Goal: Information Seeking & Learning: Learn about a topic

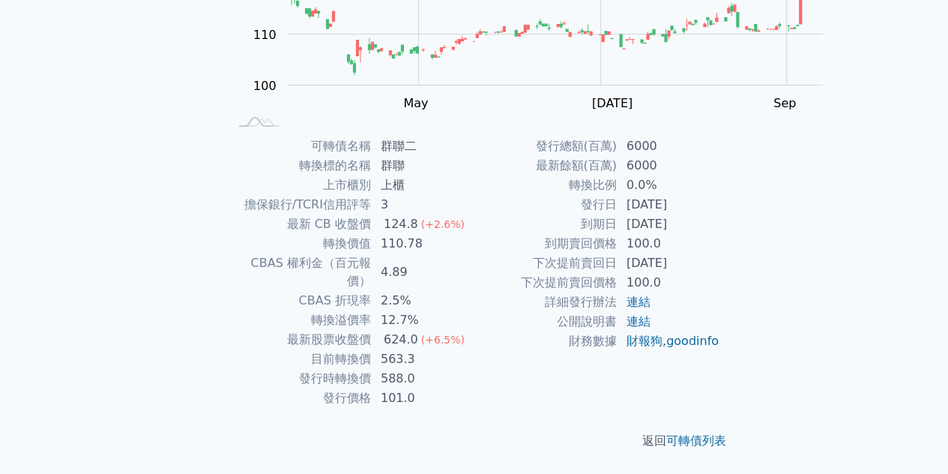
scroll to position [341, 0]
drag, startPoint x: 272, startPoint y: 324, endPoint x: 351, endPoint y: 360, distance: 86.5
click at [351, 360] on tbody "可轉債名稱 群聯二 轉換標的名稱 群聯 上市櫃別 上櫃 擔保銀行/TCRI信用評等 3 最新 CB 收盤價 124.8 (+2.6%) 轉換價值 110.78…" at bounding box center [352, 271] width 246 height 271
copy tbody "目前轉換價 563.3 發行時轉換價"
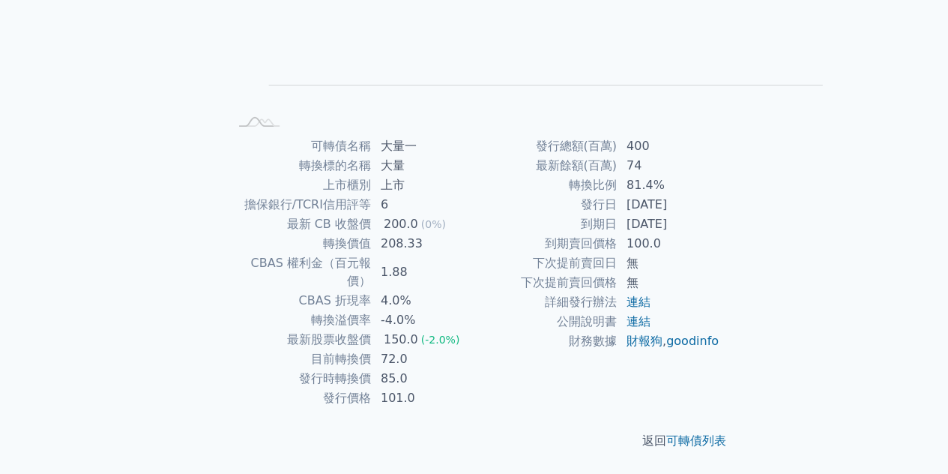
scroll to position [341, 0]
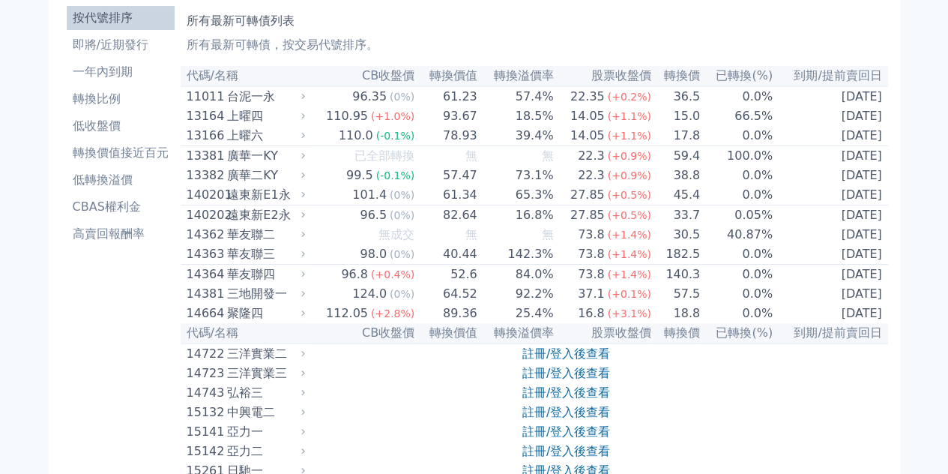
scroll to position [90, 0]
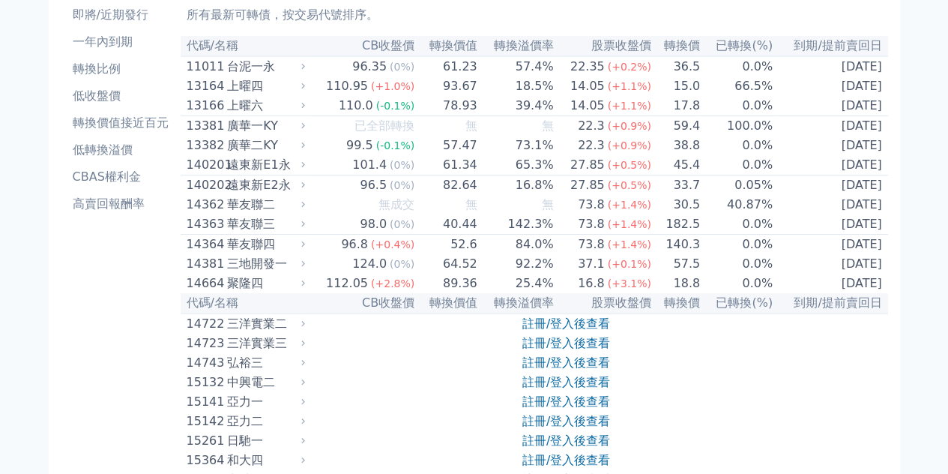
click at [67, 78] on li "轉換比例" at bounding box center [121, 69] width 108 height 18
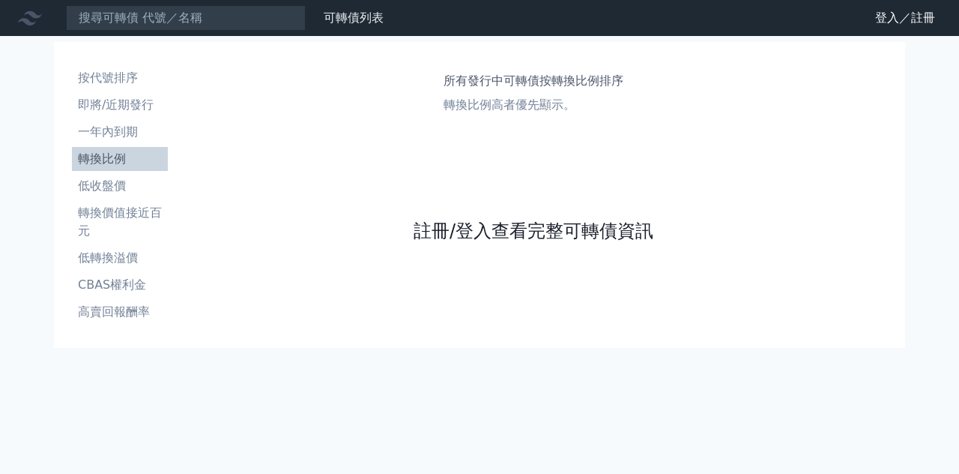
click at [471, 243] on link "註冊/登入查看完整可轉債資訊" at bounding box center [534, 231] width 240 height 24
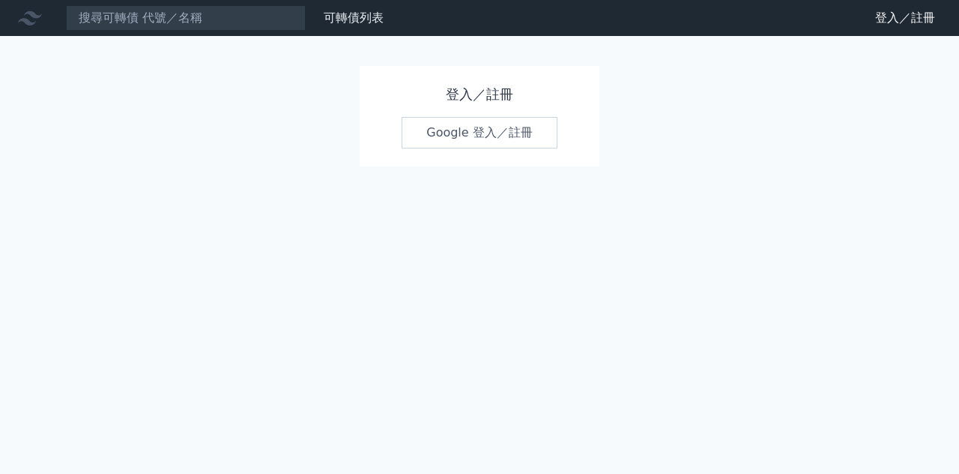
click at [470, 148] on link "Google 登入／註冊" at bounding box center [480, 132] width 156 height 31
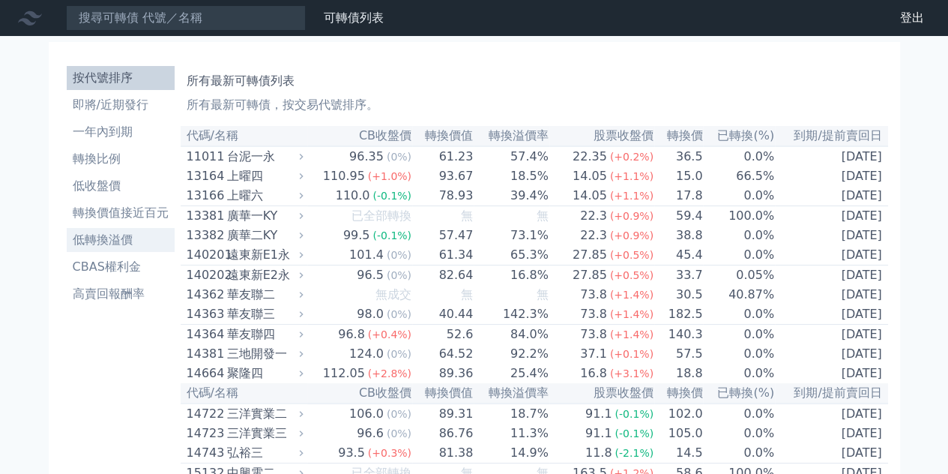
click at [79, 249] on li "低轉換溢價" at bounding box center [121, 240] width 108 height 18
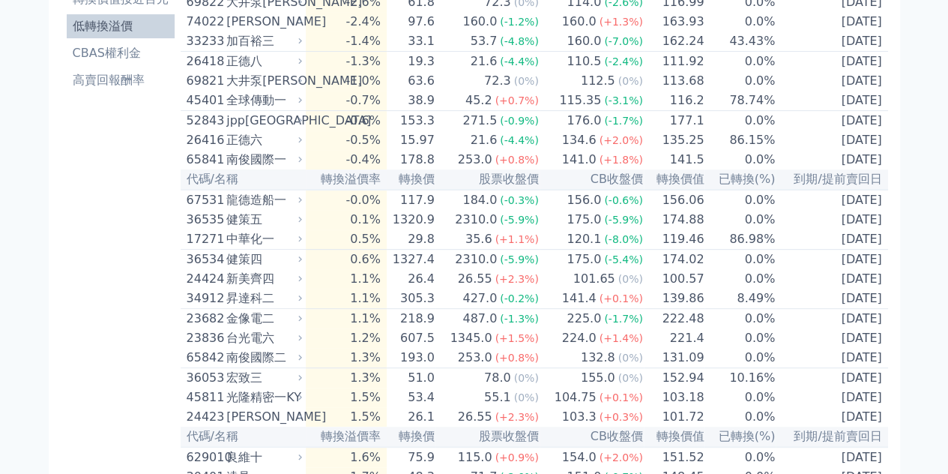
scroll to position [240, 0]
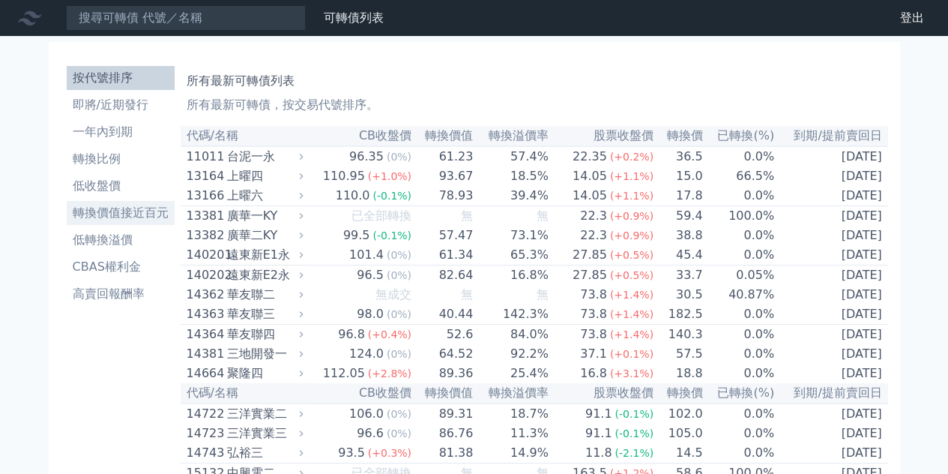
click at [79, 222] on li "轉換價值接近百元" at bounding box center [121, 213] width 108 height 18
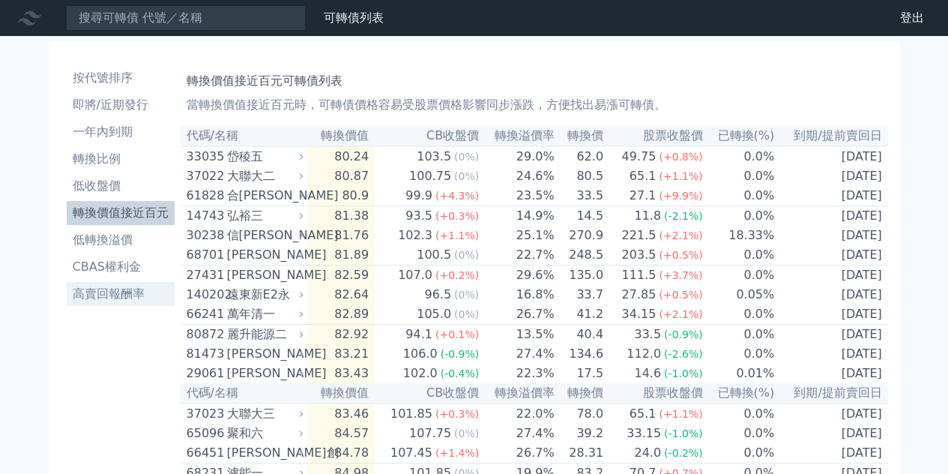
click at [87, 303] on li "高賣回報酬率" at bounding box center [121, 294] width 108 height 18
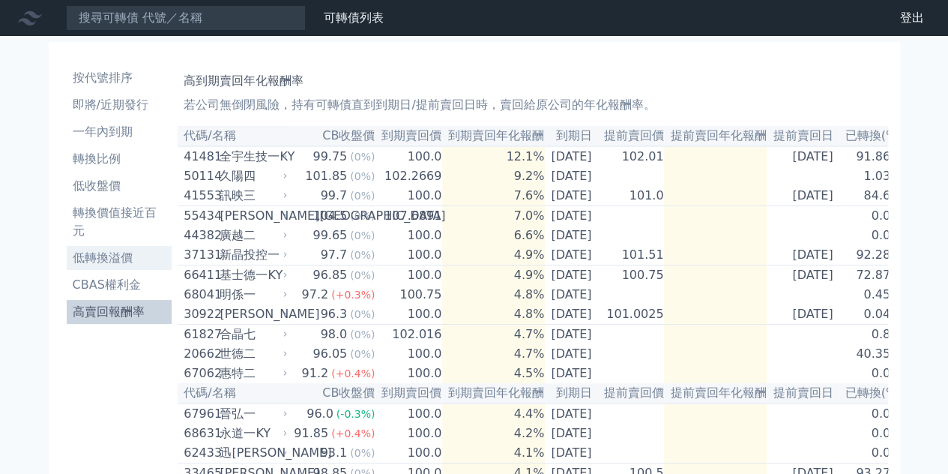
click at [76, 267] on li "低轉換溢價" at bounding box center [120, 258] width 106 height 18
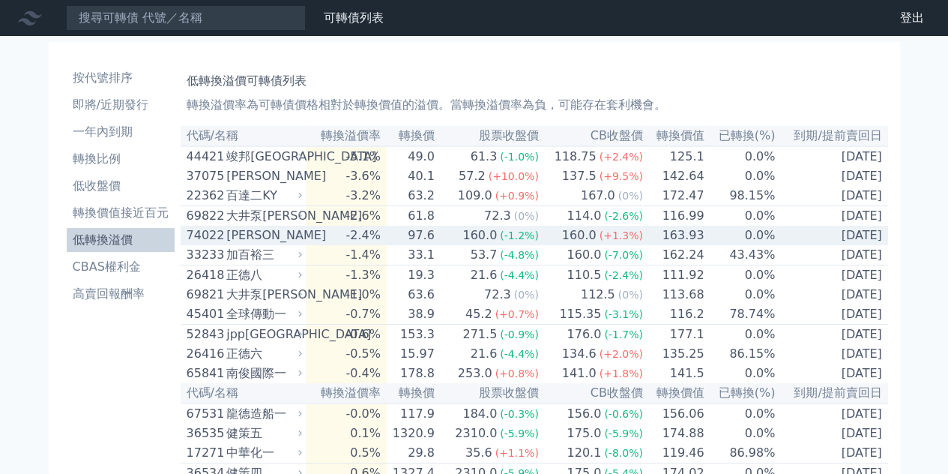
click at [229, 244] on div "[PERSON_NAME]" at bounding box center [262, 235] width 73 height 18
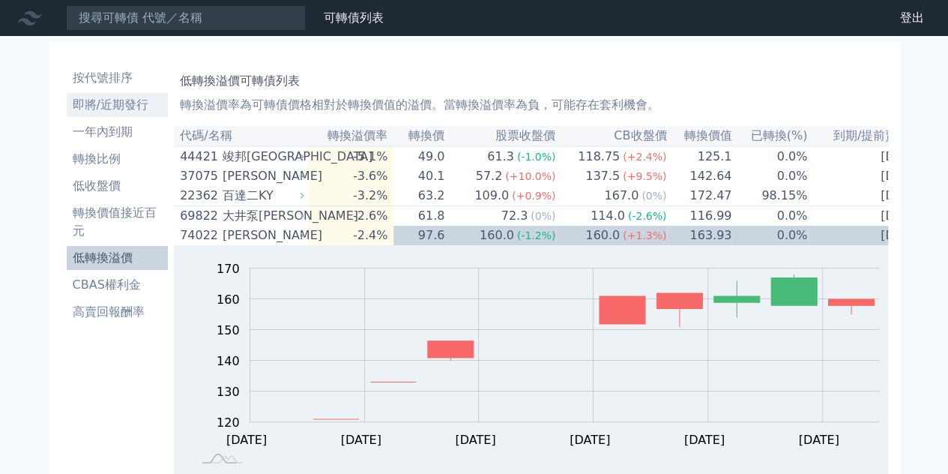
click at [94, 114] on li "即將/近期發行" at bounding box center [118, 105] width 102 height 18
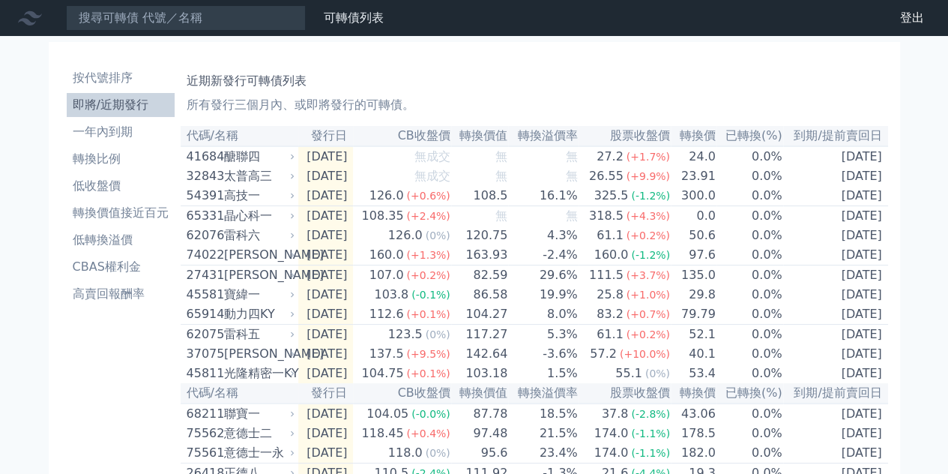
click at [824, 114] on p "所有發行三個月內、或即將發行的可轉債。" at bounding box center [534, 105] width 695 height 18
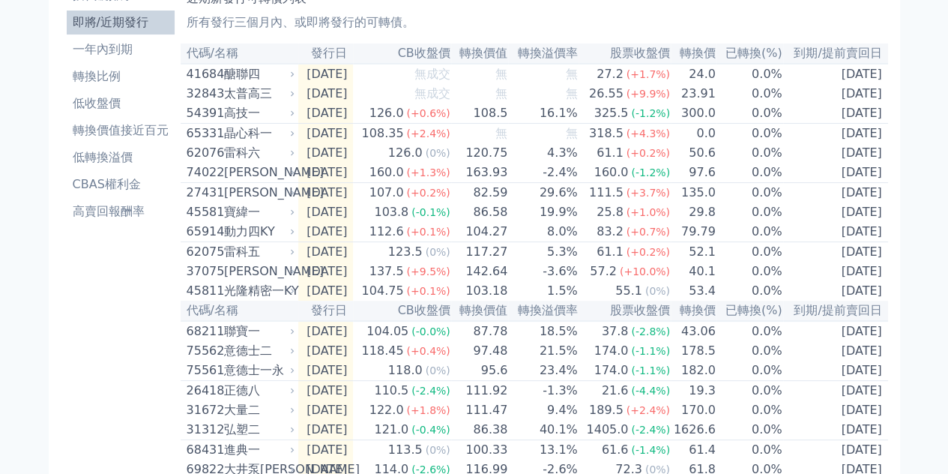
scroll to position [85, 0]
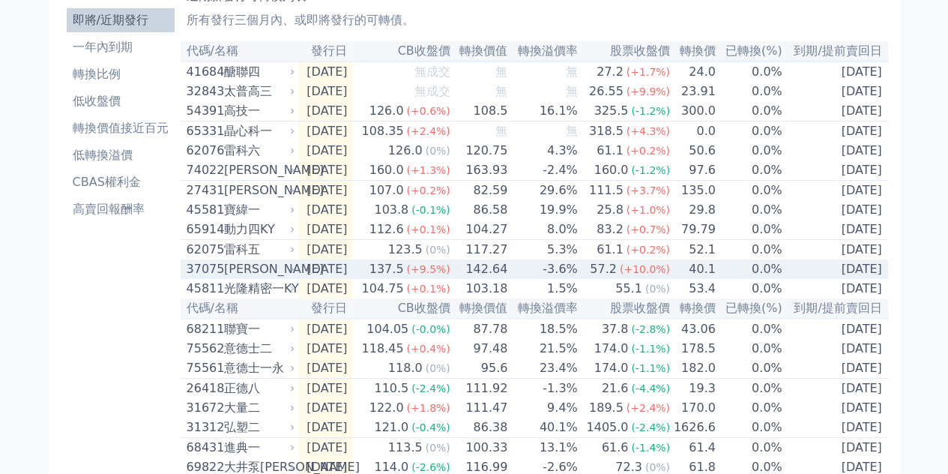
click at [224, 278] on div "[PERSON_NAME]" at bounding box center [258, 269] width 68 height 18
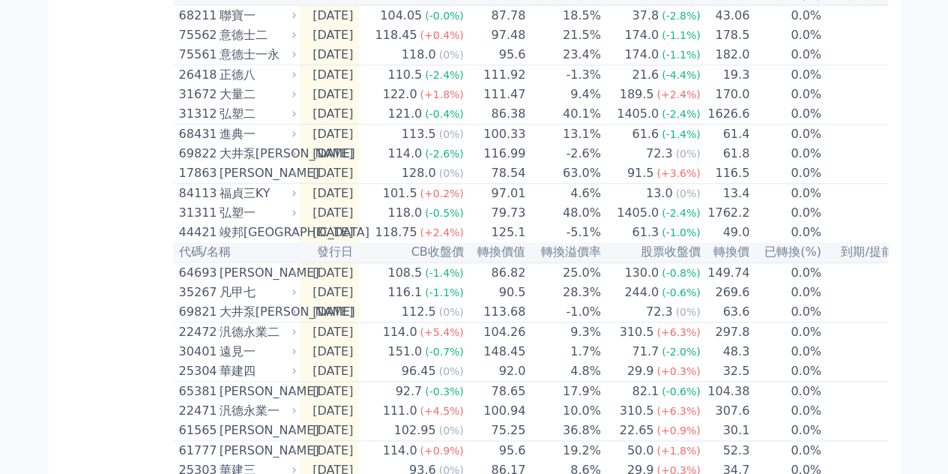
scroll to position [896, 0]
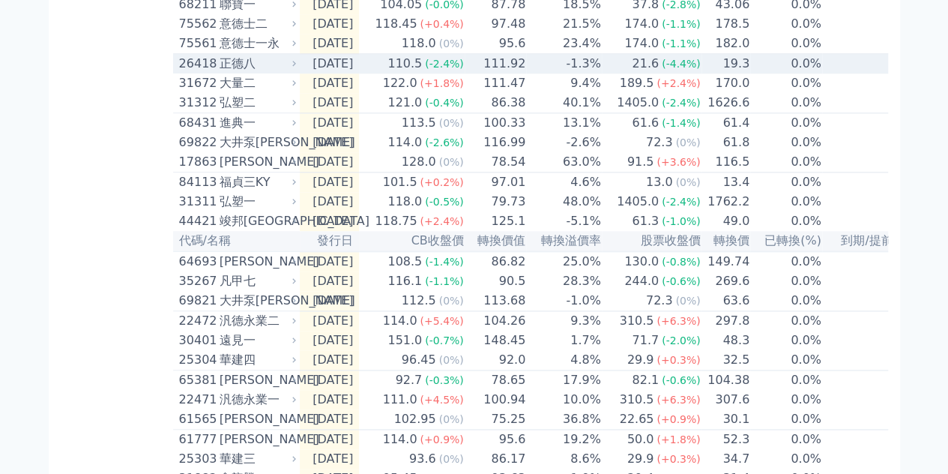
click at [246, 73] on div "正德八" at bounding box center [256, 64] width 73 height 18
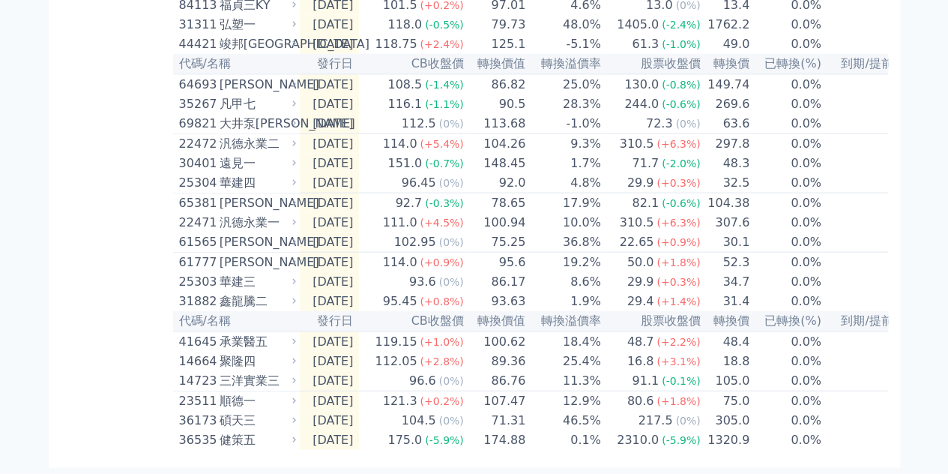
scroll to position [1762, 0]
